Goal: Task Accomplishment & Management: Manage account settings

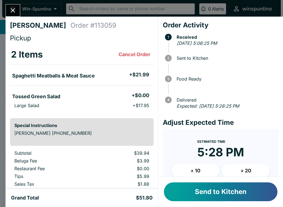
click at [213, 192] on button "Send to Kitchen" at bounding box center [221, 191] width 114 height 19
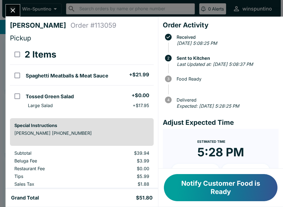
click at [213, 183] on button "Notify Customer Food is Ready" at bounding box center [221, 187] width 114 height 27
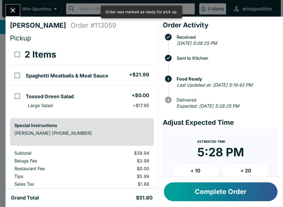
click at [17, 5] on button "Close" at bounding box center [13, 10] width 14 height 12
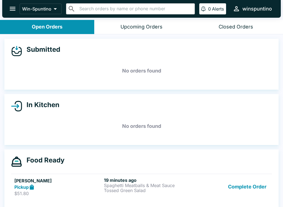
click at [60, 195] on p "$51.80" at bounding box center [57, 194] width 87 height 6
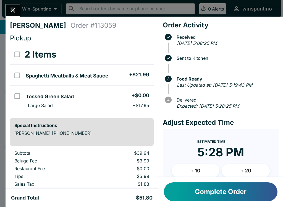
click at [242, 185] on button "Complete Order" at bounding box center [221, 191] width 114 height 19
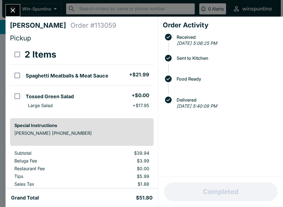
click at [8, 15] on div at bounding box center [13, 10] width 15 height 12
click at [0, 6] on div "Shannon Paulino Order # 113059 Pickup 2 Items Spaghetti Meatballs & Meat Sauce …" at bounding box center [141, 103] width 283 height 207
